Goal: Transaction & Acquisition: Purchase product/service

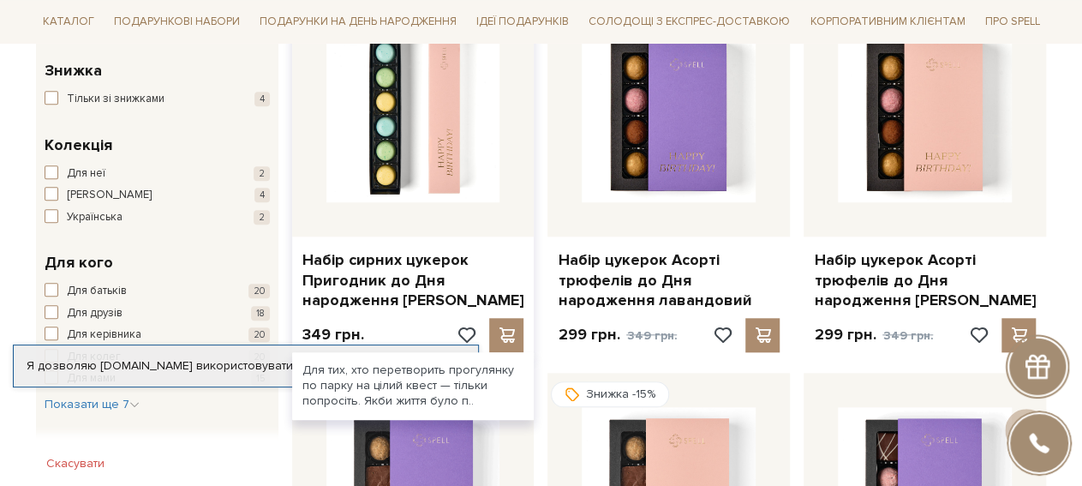
scroll to position [593, 0]
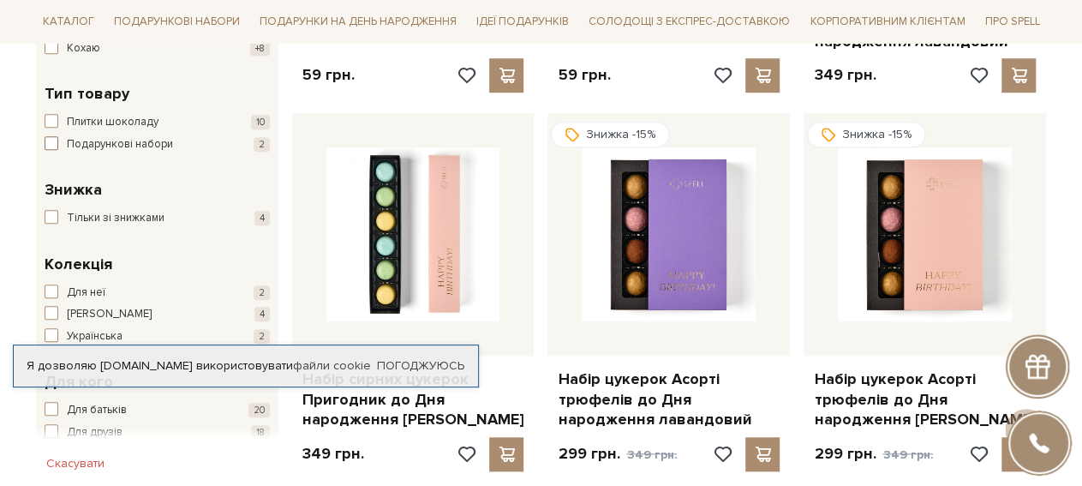
click at [134, 139] on span "Подарункові набори" at bounding box center [120, 144] width 106 height 17
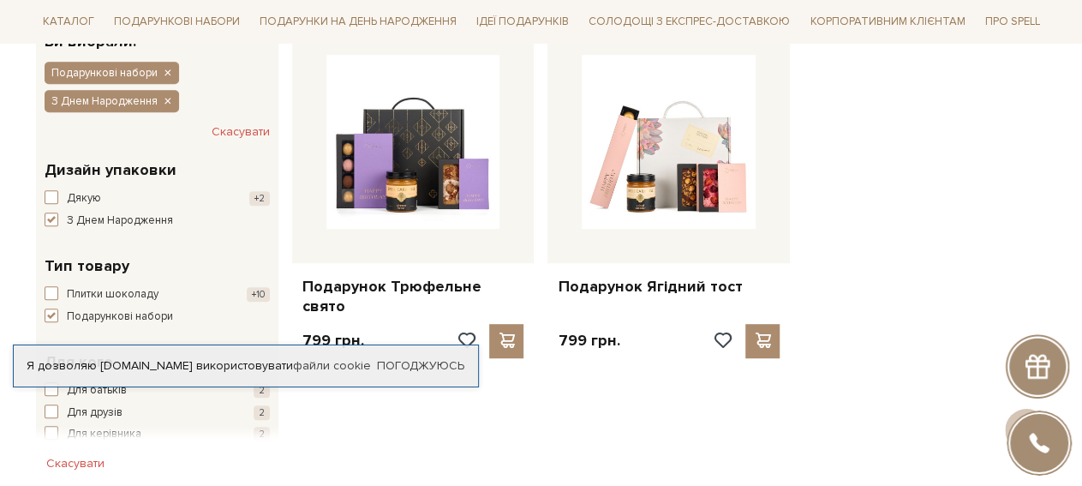
scroll to position [356, 0]
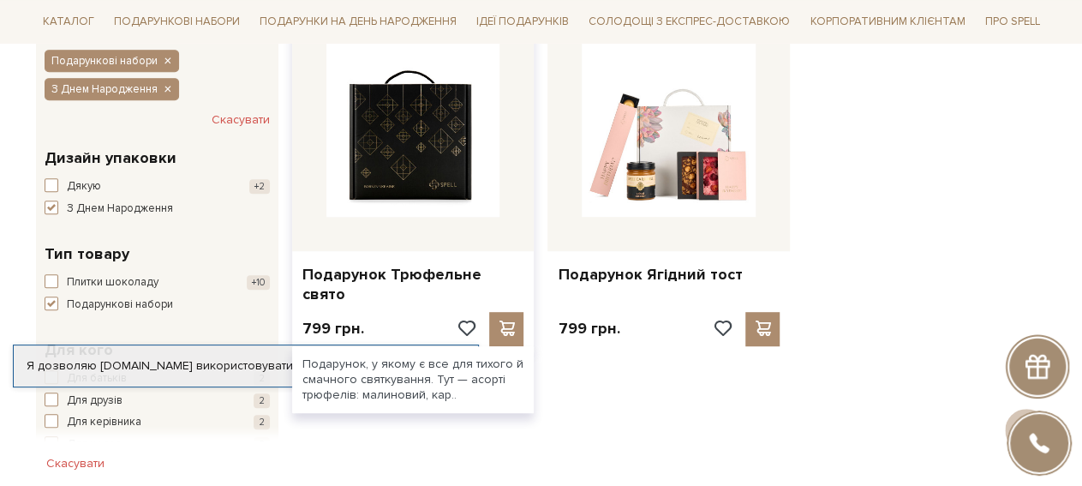
click at [414, 152] on img at bounding box center [413, 130] width 174 height 174
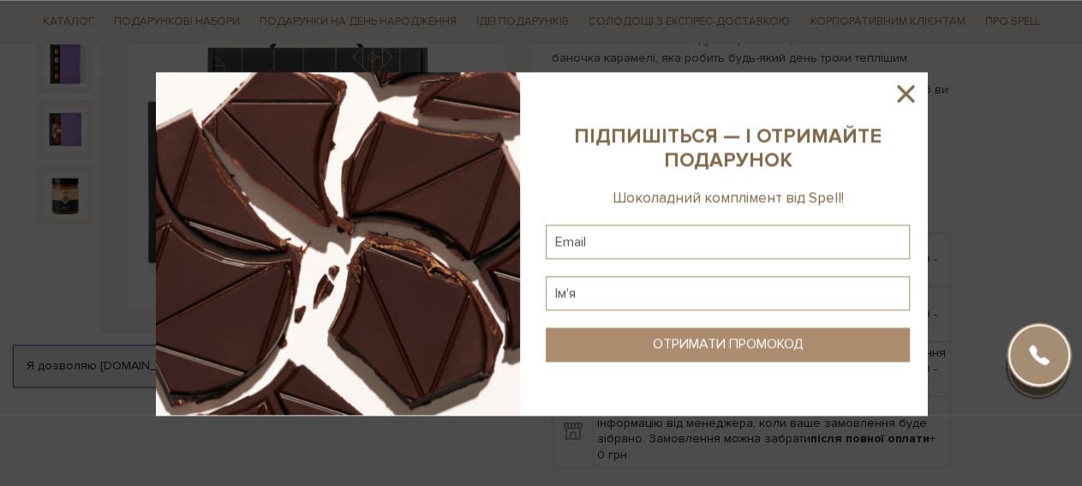
scroll to position [356, 0]
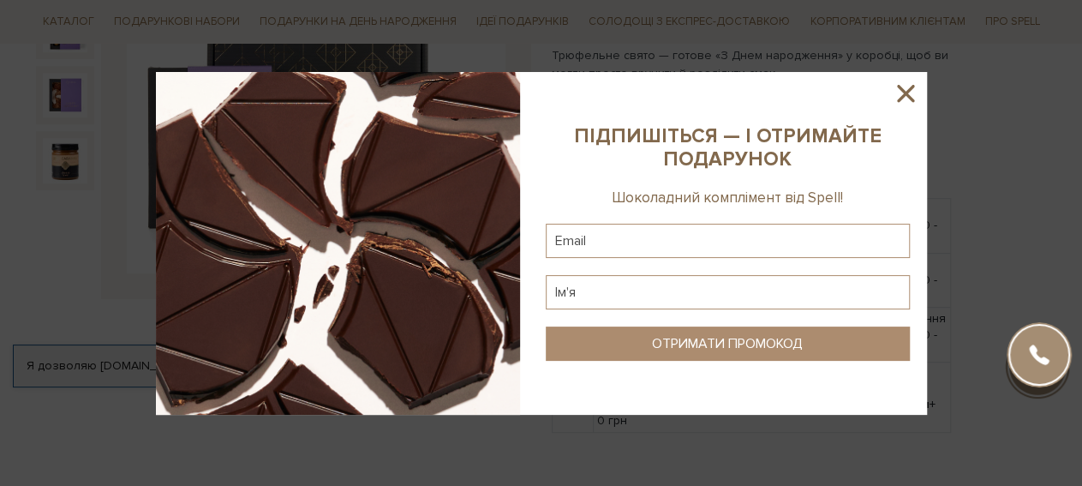
click at [912, 89] on icon at bounding box center [905, 93] width 29 height 29
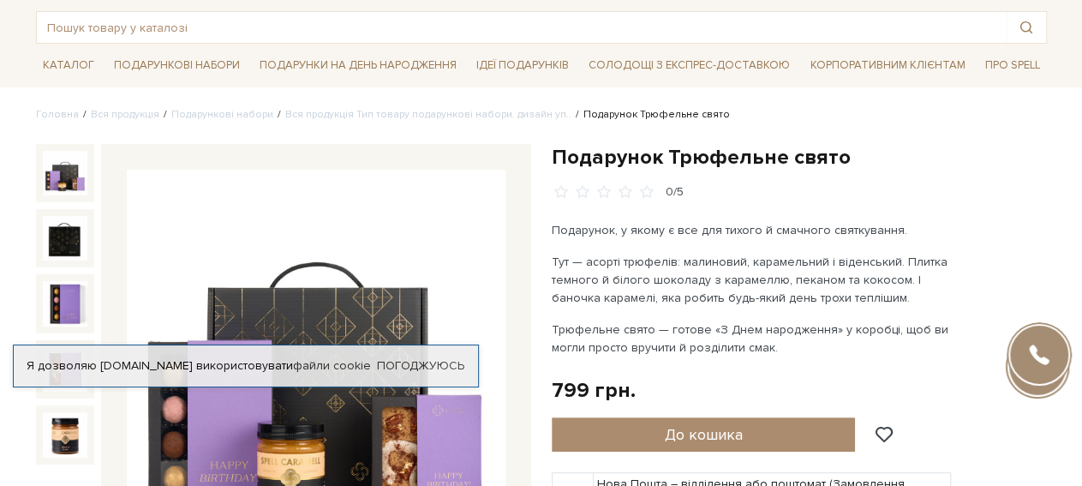
scroll to position [0, 0]
